Goal: Task Accomplishment & Management: Use online tool/utility

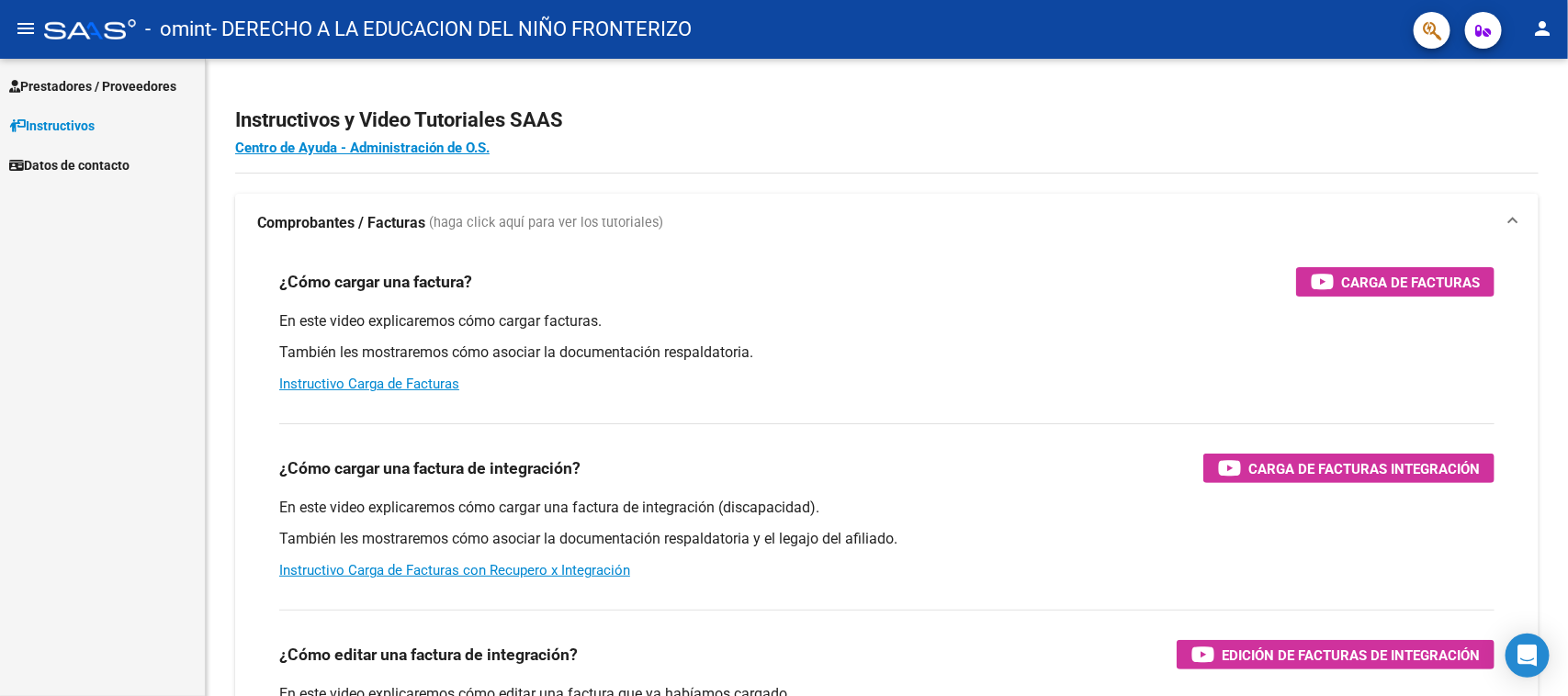
click at [50, 85] on span "Prestadores / Proveedores" at bounding box center [93, 87] width 168 height 20
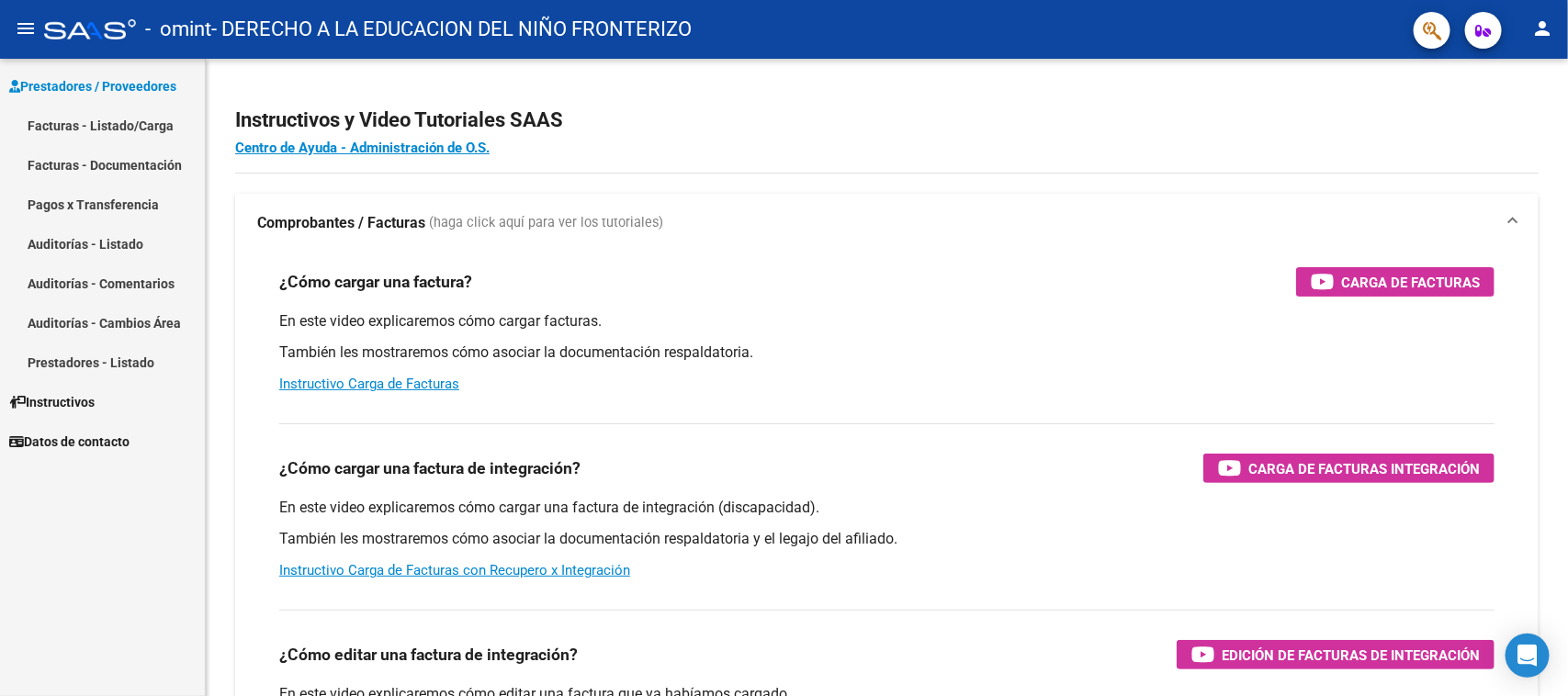
click at [74, 139] on link "Facturas - Listado/Carga" at bounding box center [102, 125] width 205 height 39
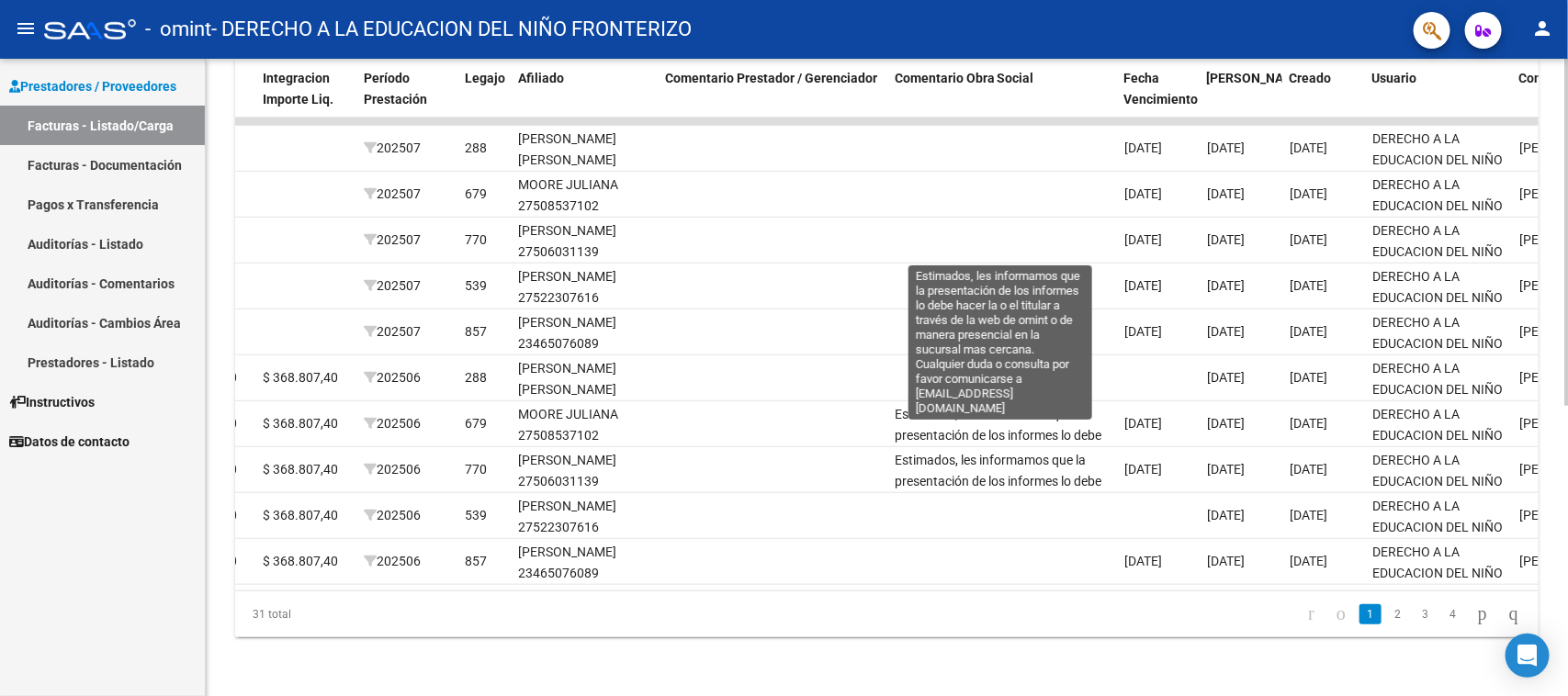
scroll to position [264, 0]
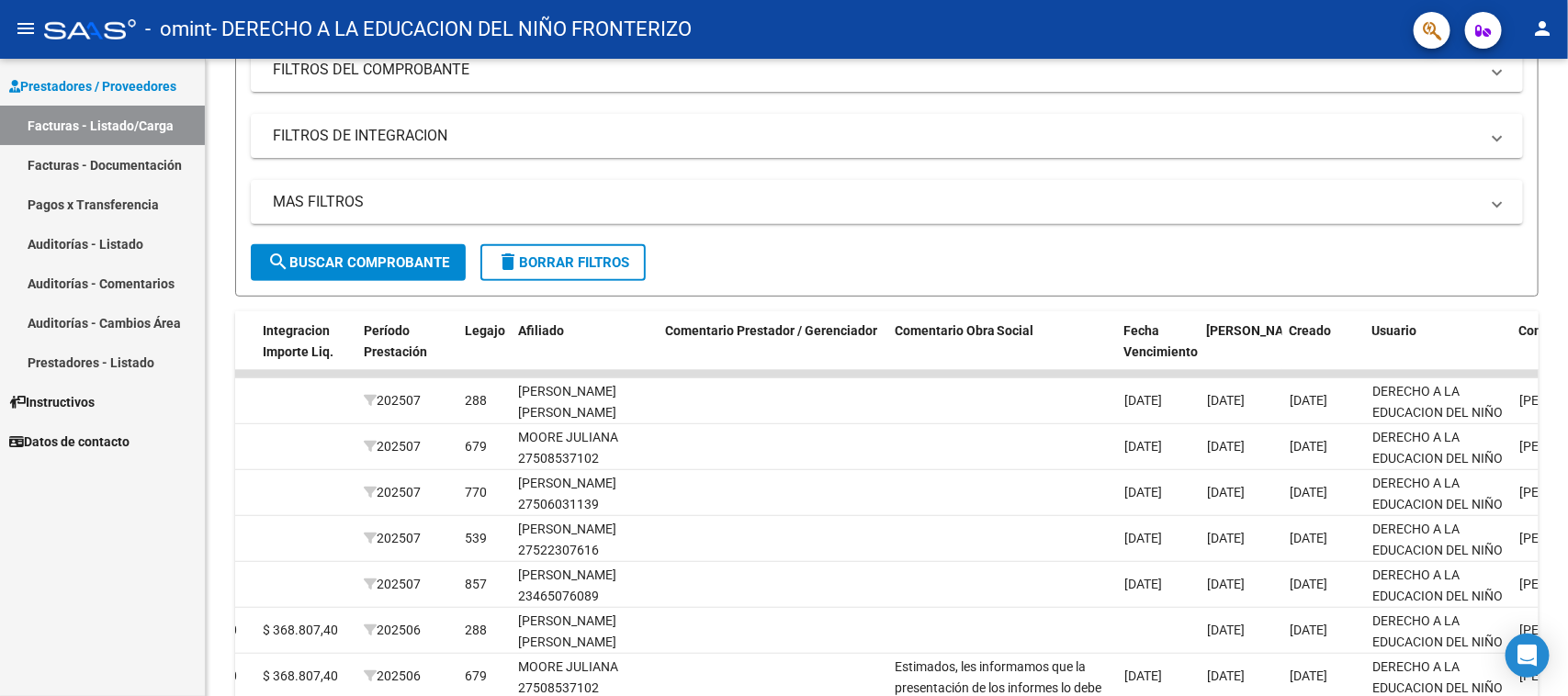
click at [1536, 3] on mat-toolbar "menu - omint - DERECHO A LA EDUCACION DEL NIÑO FRONTERIZO person" at bounding box center [784, 29] width 1568 height 59
click at [1538, 12] on button "person" at bounding box center [1541, 29] width 36 height 36
click at [1509, 130] on button "exit_to_app Salir" at bounding box center [1506, 121] width 112 height 44
